Goal: Task Accomplishment & Management: Use online tool/utility

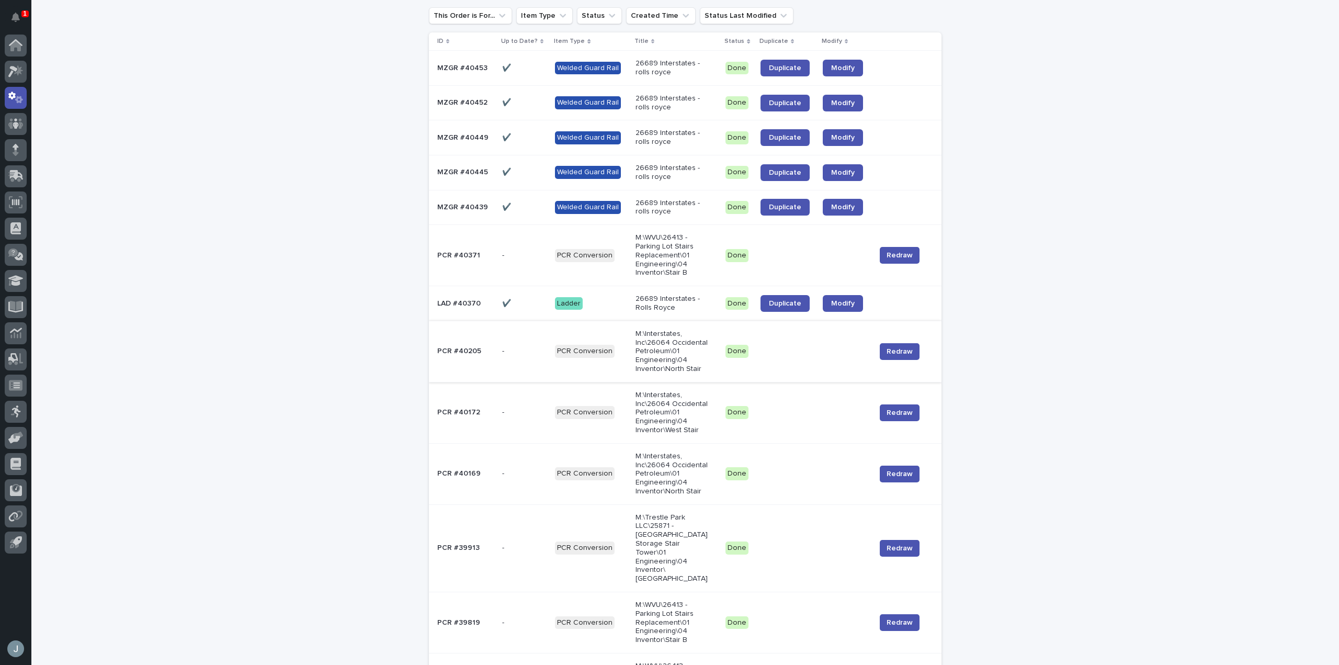
scroll to position [104, 0]
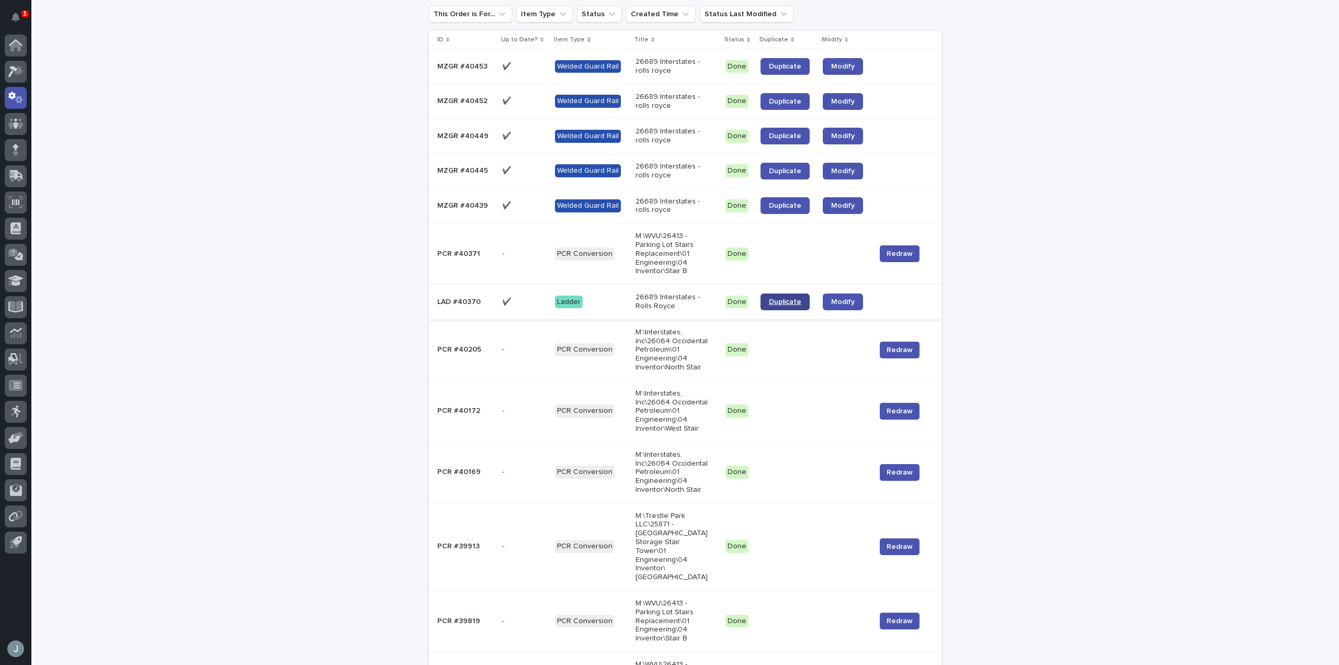
click at [791, 304] on span "Duplicate" at bounding box center [785, 301] width 32 height 7
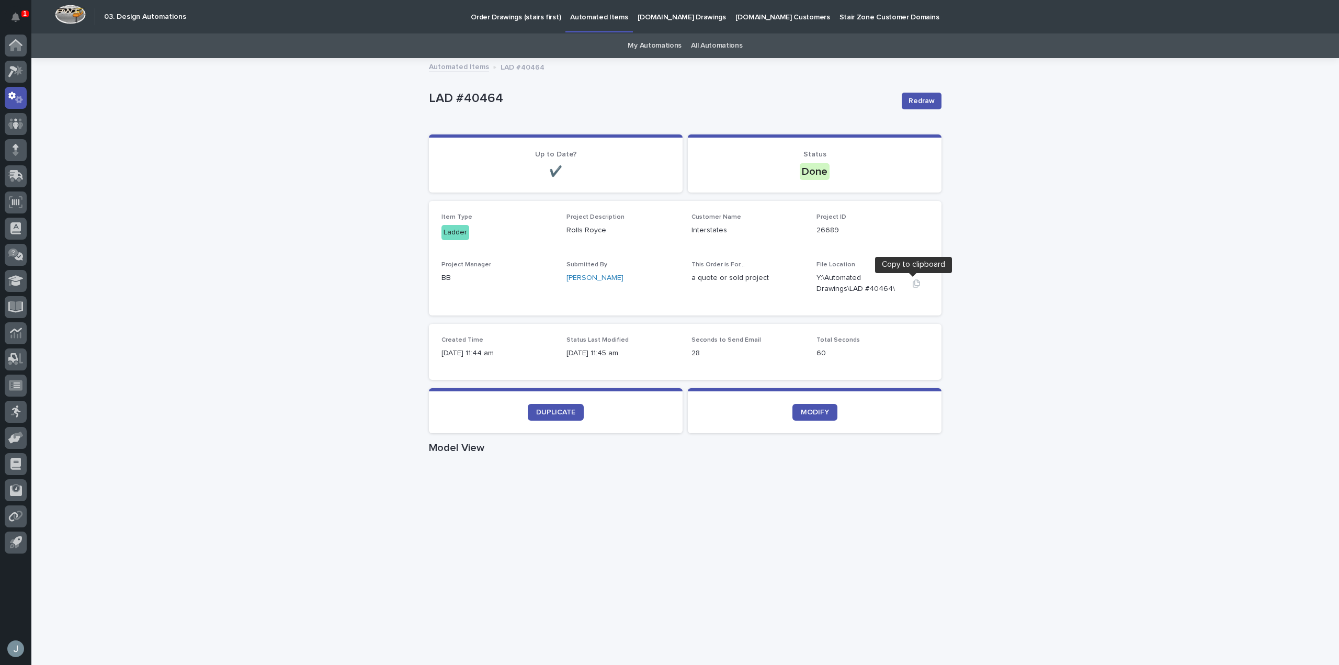
click at [913, 286] on icon "button" at bounding box center [916, 283] width 7 height 8
click at [1208, 435] on div "Loading... Saving… Loading... Saving… LAD #40464 Redraw LAD #40464 Redraw Sorry…" at bounding box center [684, 605] width 1307 height 1093
click at [575, 19] on p "Automated Items" at bounding box center [599, 11] width 58 height 22
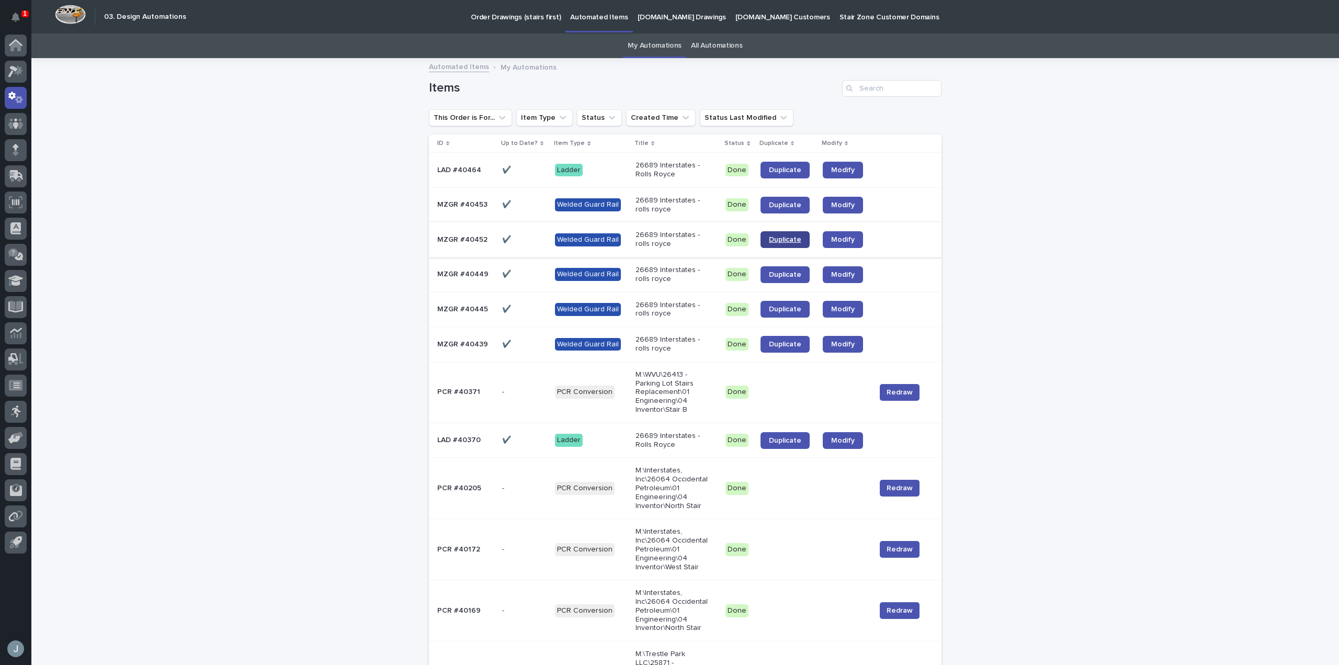
click at [784, 239] on span "Duplicate" at bounding box center [785, 239] width 32 height 7
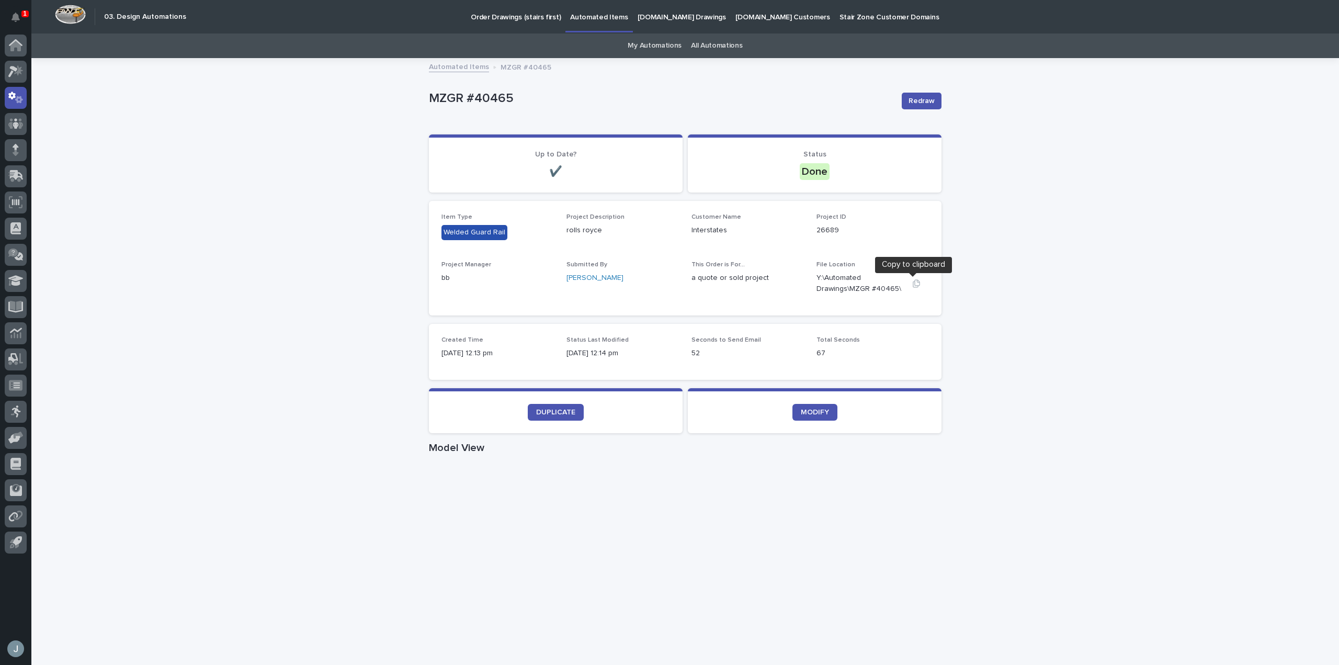
click at [914, 279] on div at bounding box center [916, 283] width 25 height 11
click at [913, 281] on icon "button" at bounding box center [916, 283] width 8 height 8
click at [842, 128] on div "Loading... Saving… Loading... Saving… Loading... Saving… Loading... Saving… Rea…" at bounding box center [685, 612] width 512 height 976
click at [568, 414] on span "DUPLICATE" at bounding box center [555, 411] width 39 height 7
click at [912, 287] on icon "button" at bounding box center [916, 283] width 8 height 8
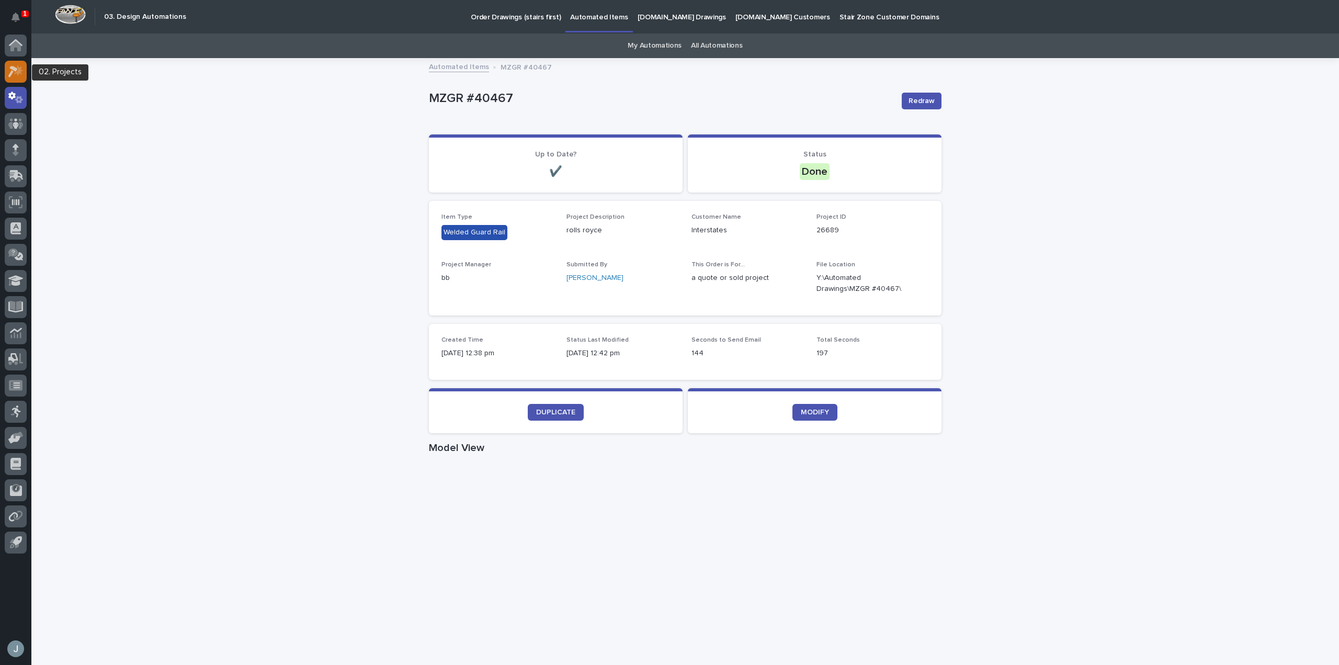
click at [18, 78] on div at bounding box center [16, 72] width 22 height 22
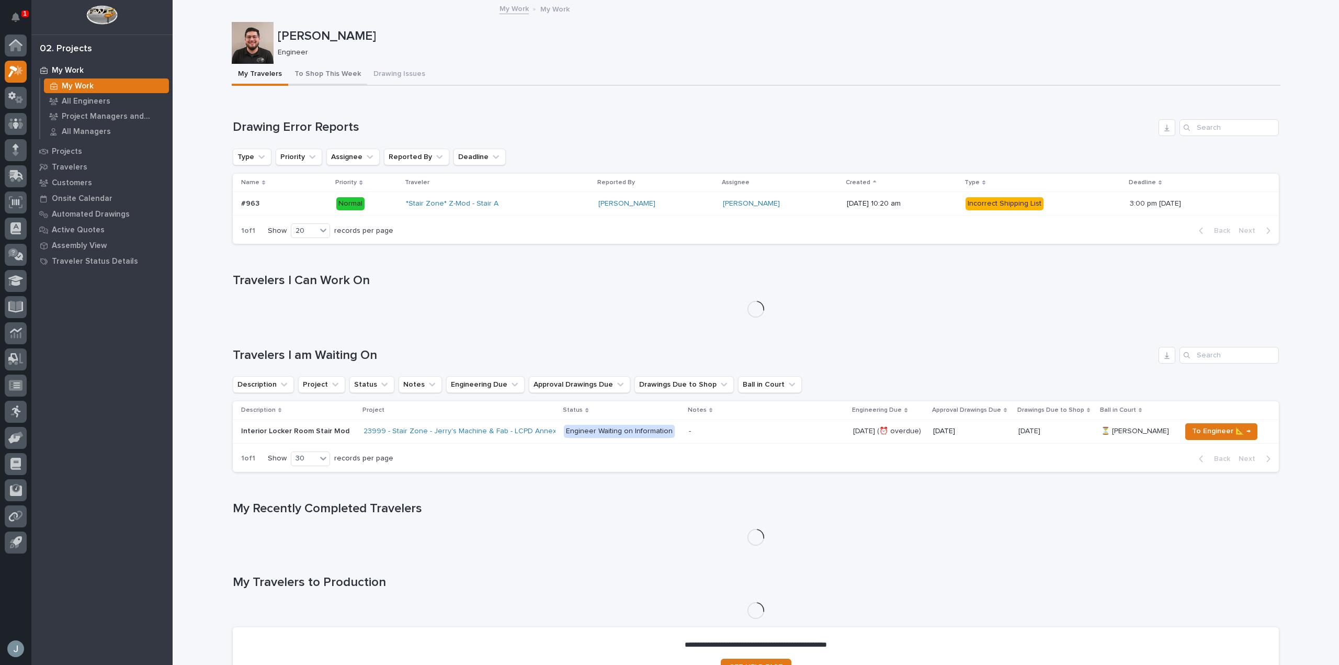
click at [330, 79] on button "To Shop This Week" at bounding box center [327, 75] width 79 height 22
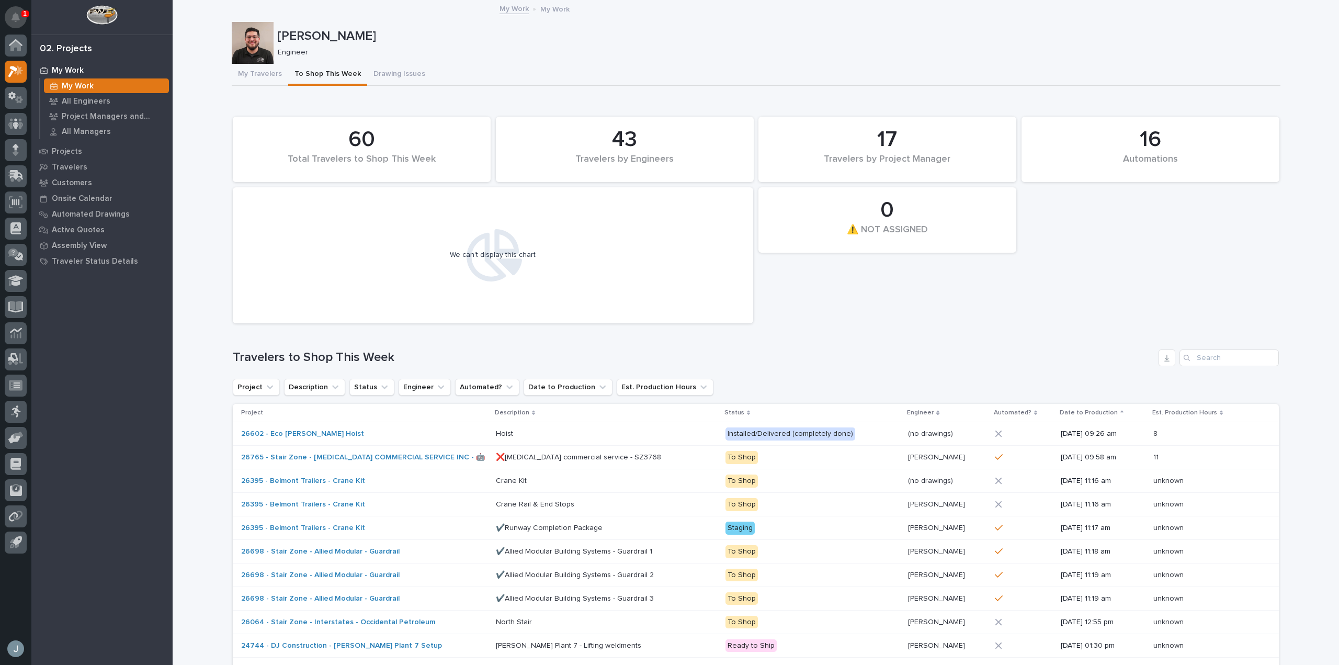
click at [18, 20] on icon "Notifications" at bounding box center [16, 17] width 8 height 9
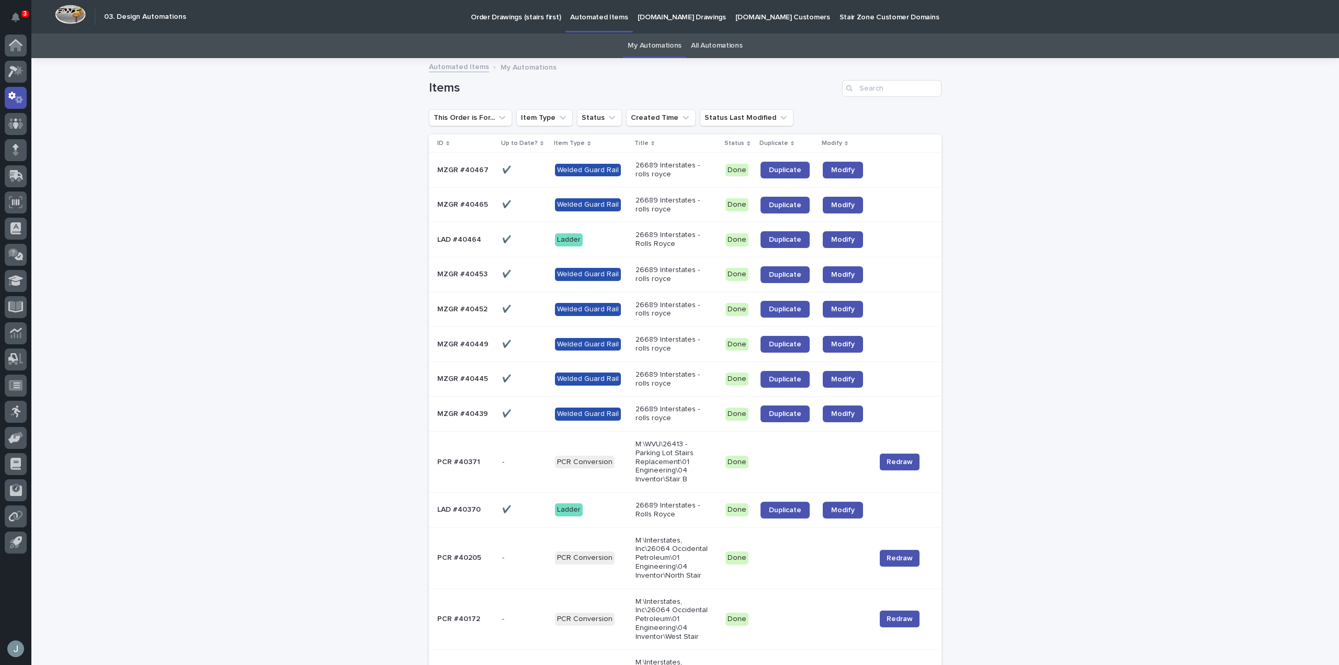
drag, startPoint x: 1317, startPoint y: 562, endPoint x: 1337, endPoint y: 581, distance: 28.1
click at [843, 275] on span "Modify" at bounding box center [843, 274] width 24 height 7
click at [791, 413] on span "Duplicate" at bounding box center [785, 413] width 32 height 7
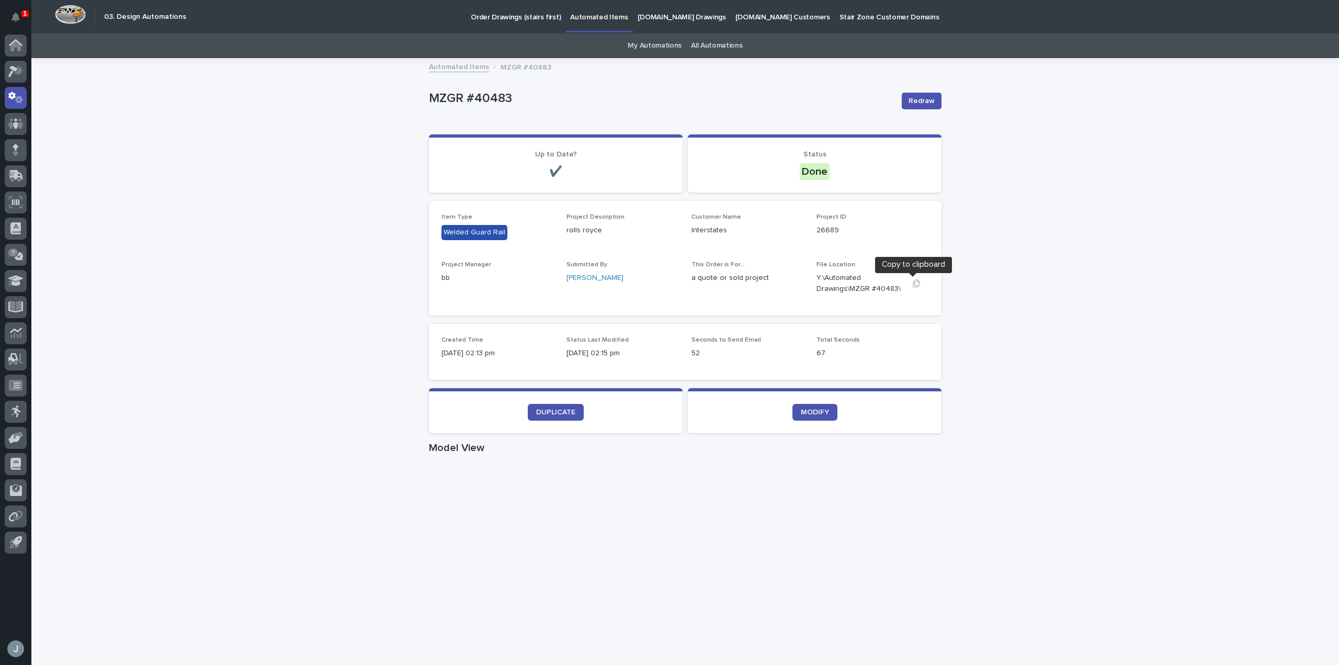
click at [915, 286] on icon "button" at bounding box center [916, 283] width 7 height 8
click at [563, 415] on span "DUPLICATE" at bounding box center [555, 411] width 39 height 7
click at [20, 19] on button "Notifications" at bounding box center [16, 17] width 22 height 22
click at [913, 284] on icon "button" at bounding box center [916, 283] width 7 height 8
